Goal: Transaction & Acquisition: Purchase product/service

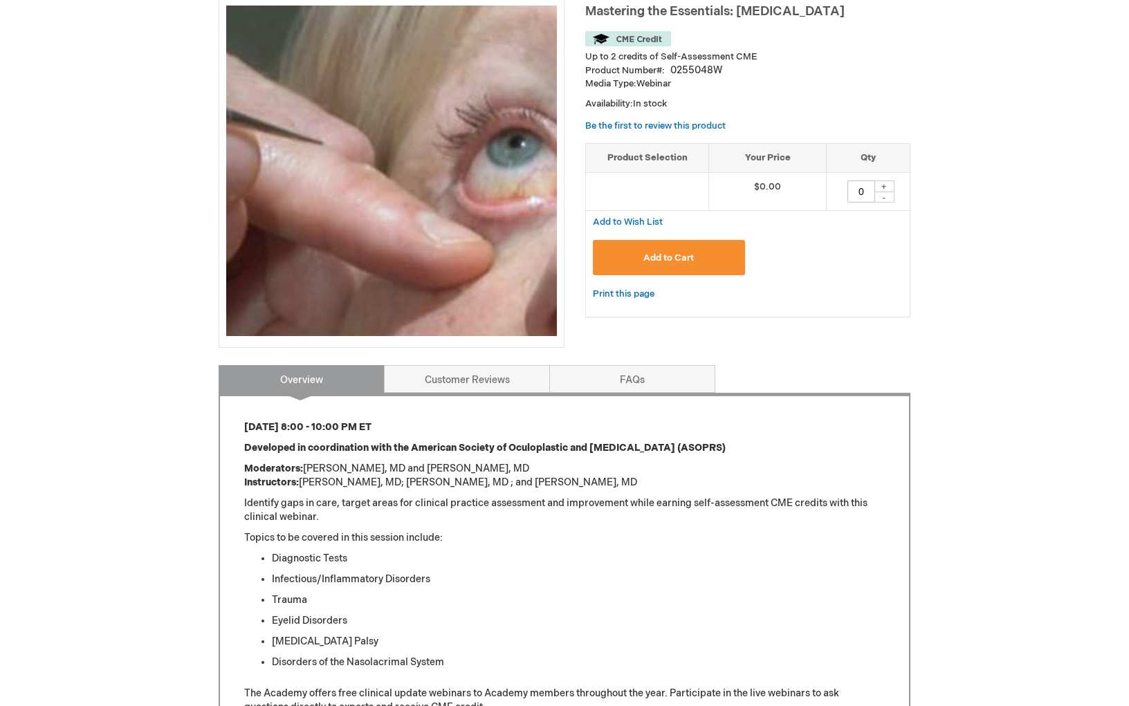
scroll to position [232, 0]
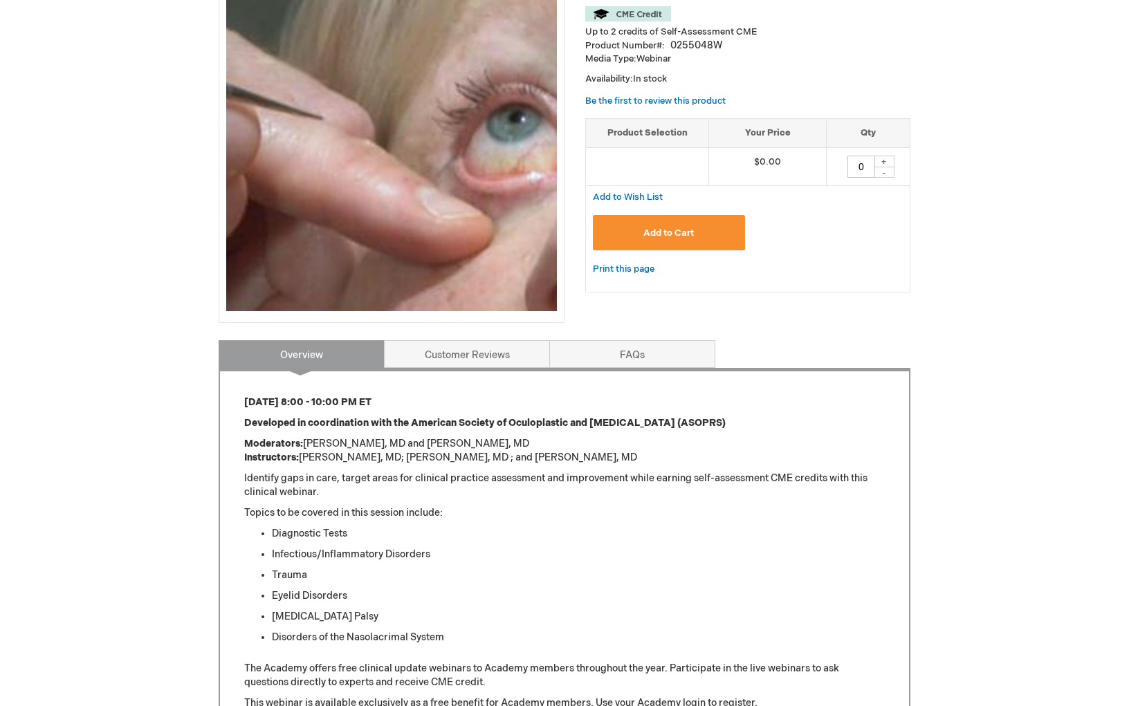
click at [885, 163] on div "+" at bounding box center [883, 162] width 21 height 12
type input "1"
click at [685, 227] on button "Add to Cart" at bounding box center [669, 232] width 152 height 35
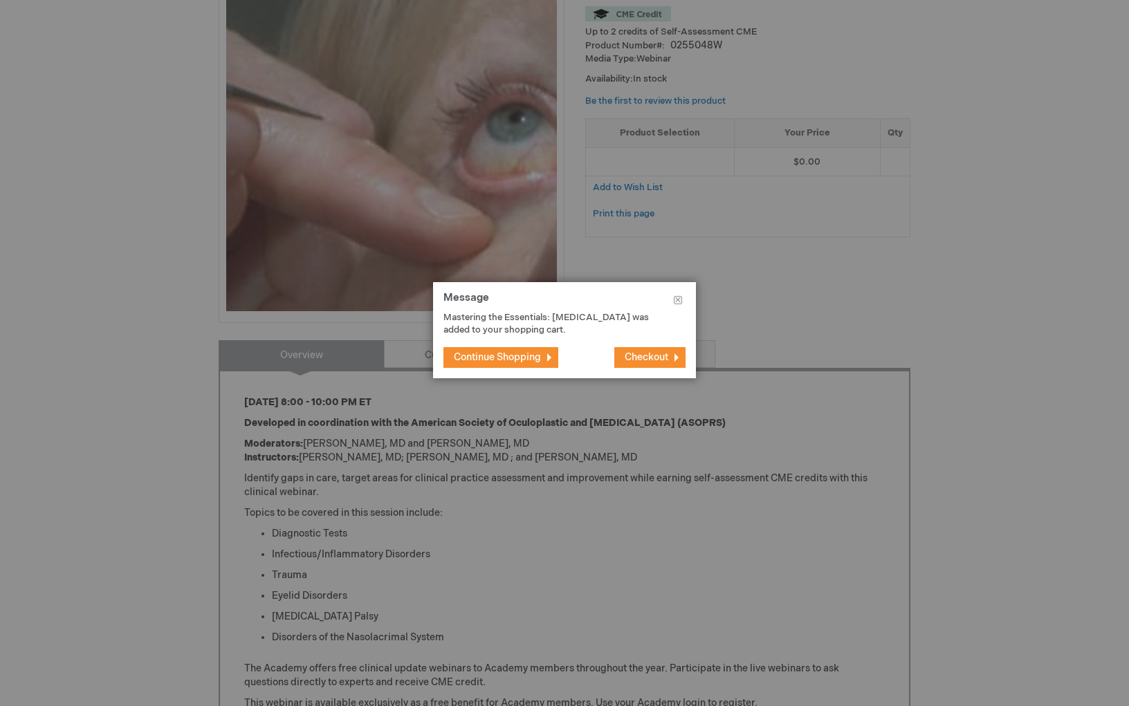
click at [642, 361] on span "Checkout" at bounding box center [646, 357] width 44 height 12
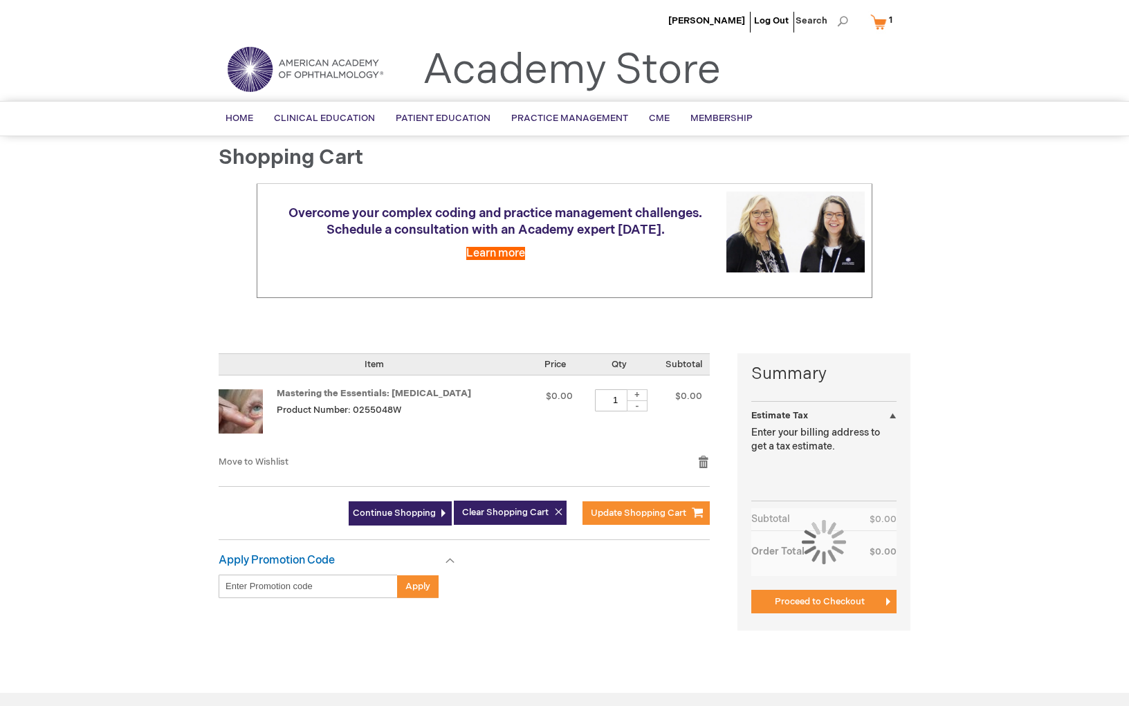
select select "US"
select select "51"
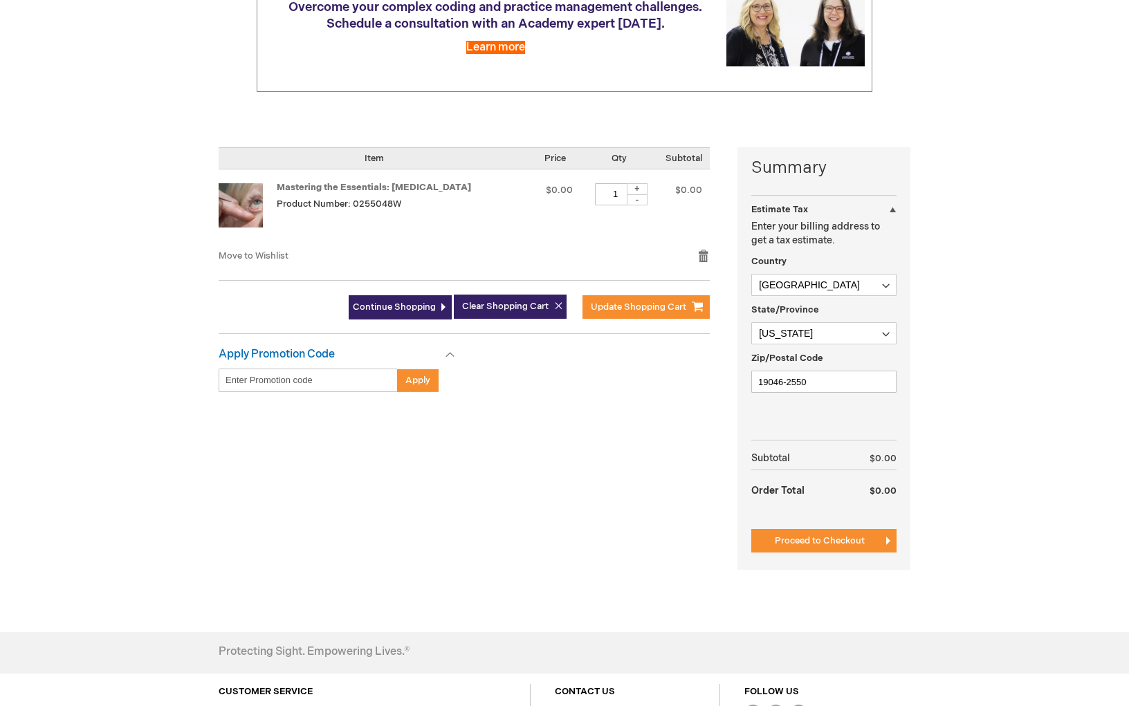
scroll to position [225, 0]
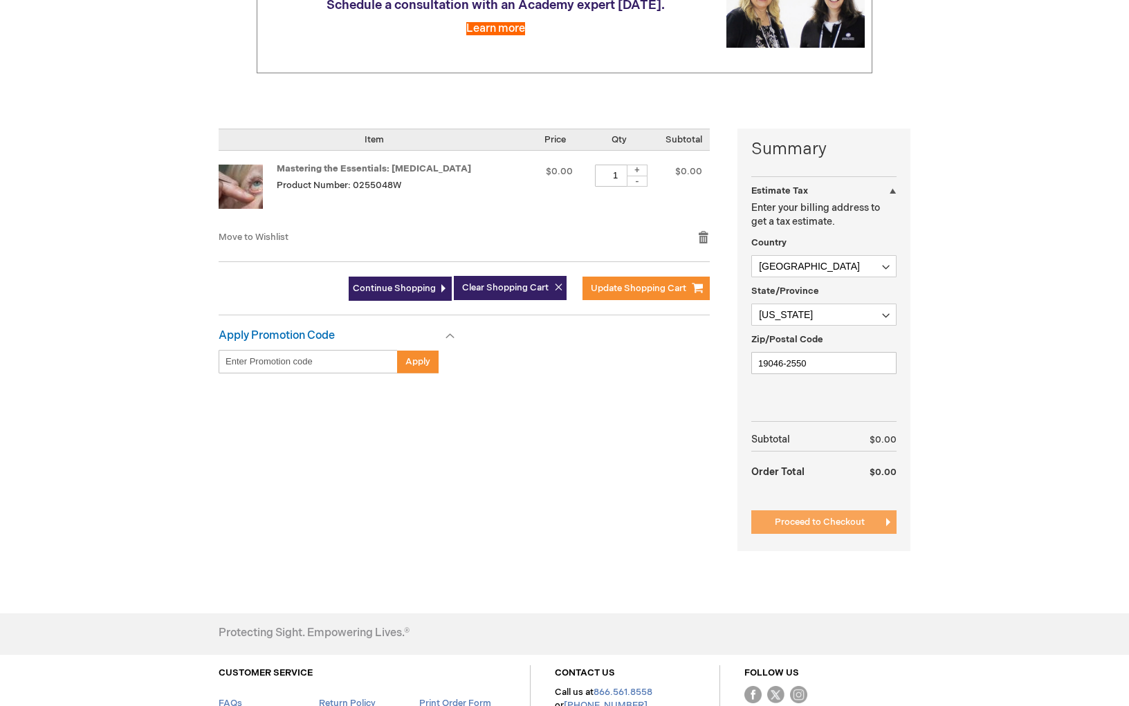
click at [804, 521] on span "Proceed to Checkout" at bounding box center [820, 522] width 90 height 11
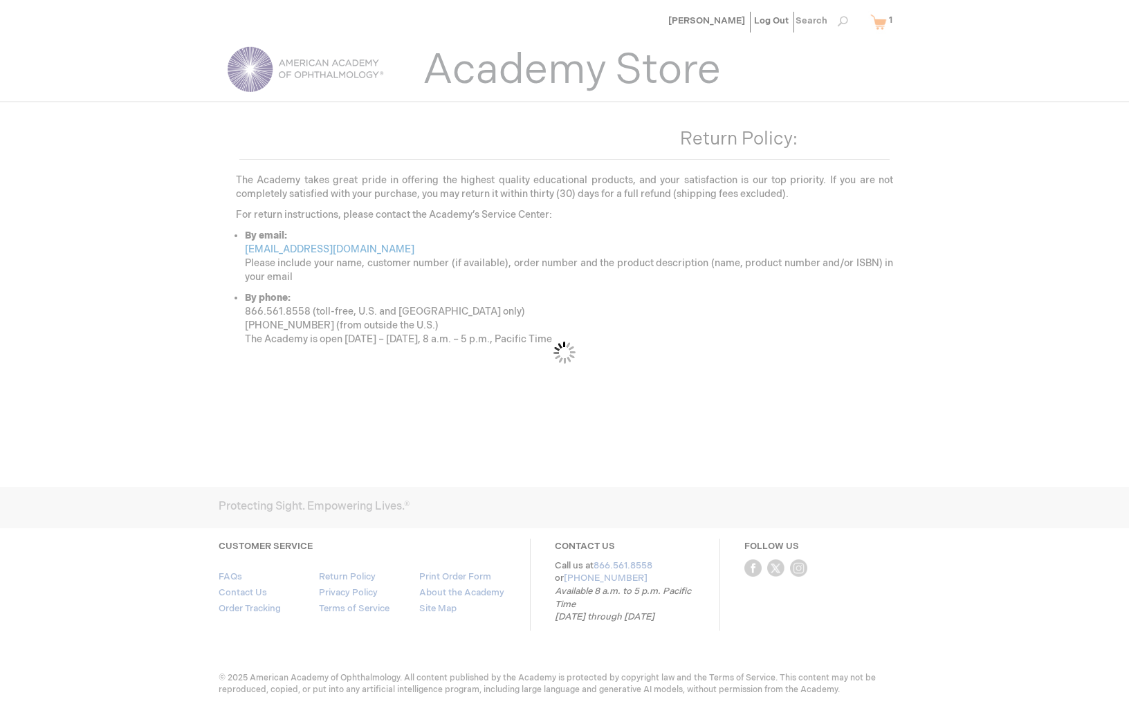
scroll to position [48, 0]
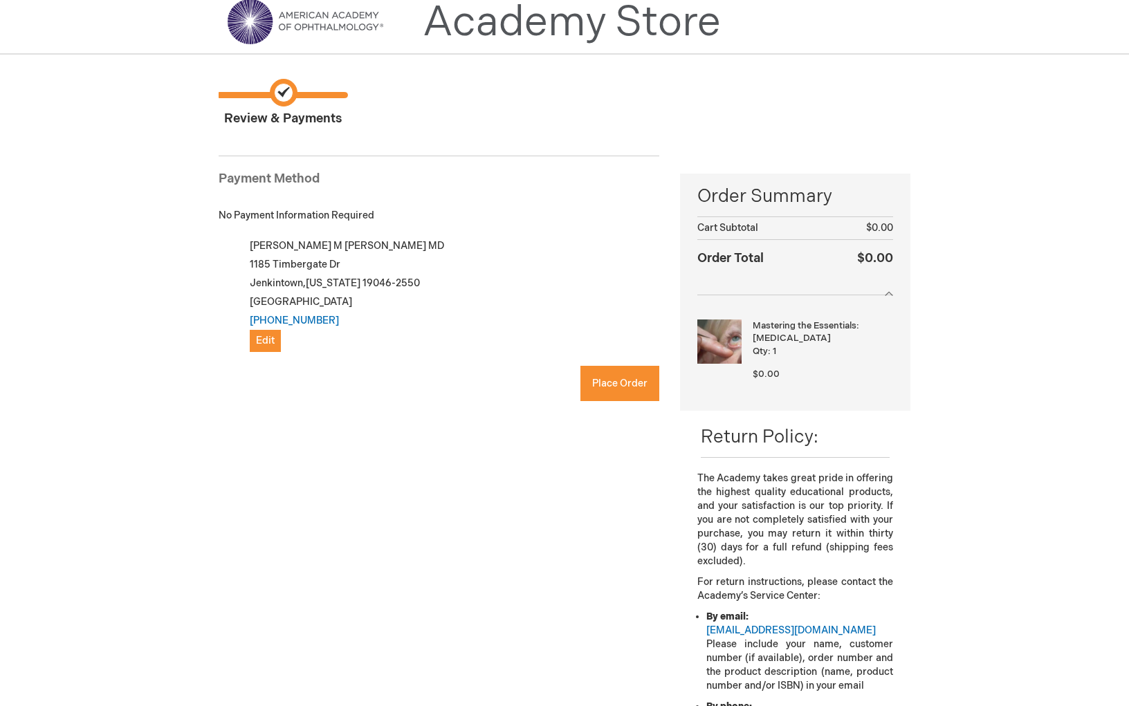
checkbox input "true"
click at [612, 383] on span "Place Order" at bounding box center [619, 384] width 55 height 12
